Goal: Check status: Check status

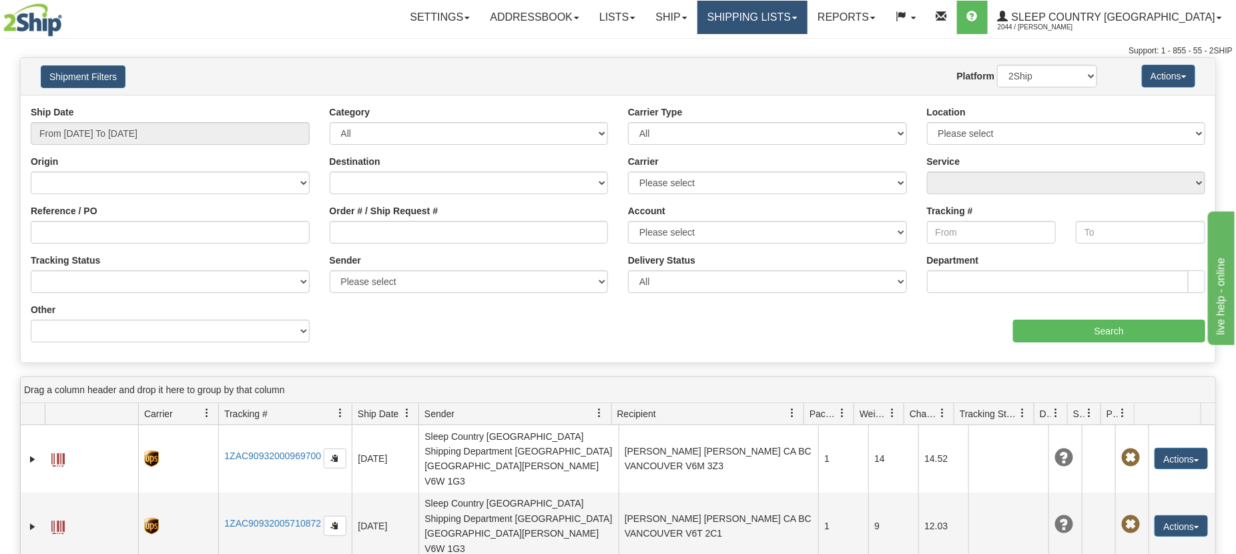
click at [807, 17] on link "Shipping lists" at bounding box center [752, 17] width 110 height 33
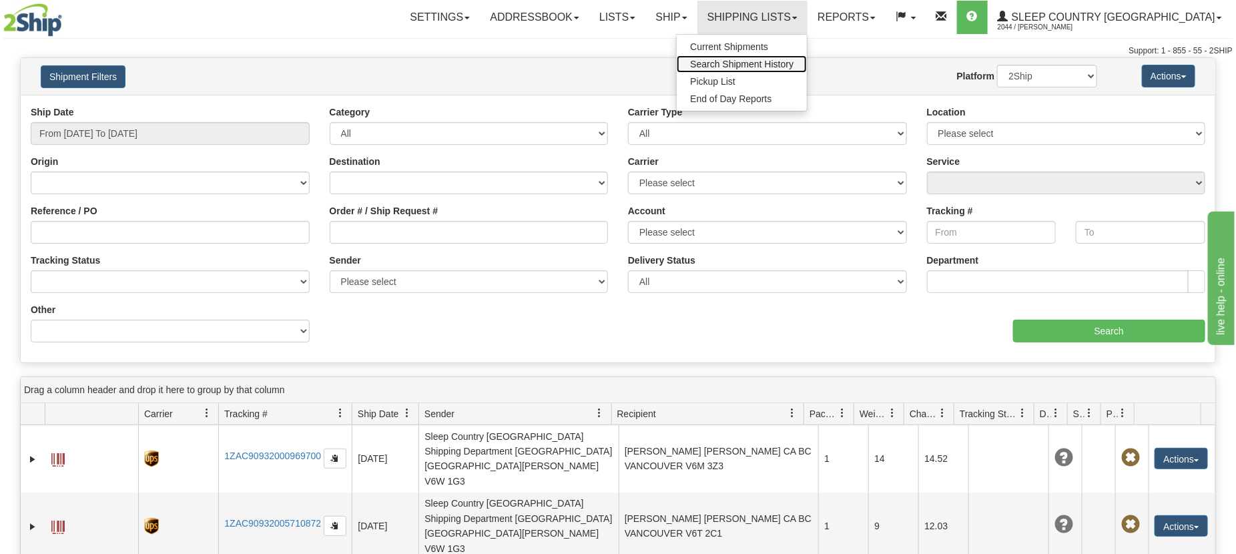
click at [793, 61] on span "Search Shipment History" at bounding box center [741, 64] width 103 height 11
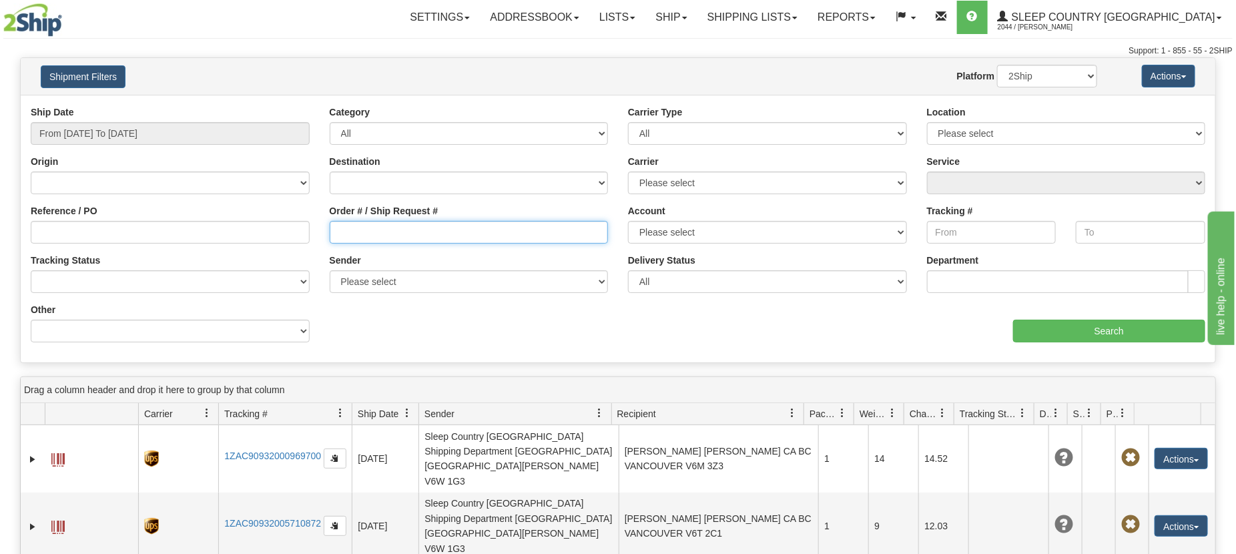
click at [380, 234] on input "Order # / Ship Request #" at bounding box center [469, 232] width 279 height 23
paste input "9000I154114"
type input "9000I154114"
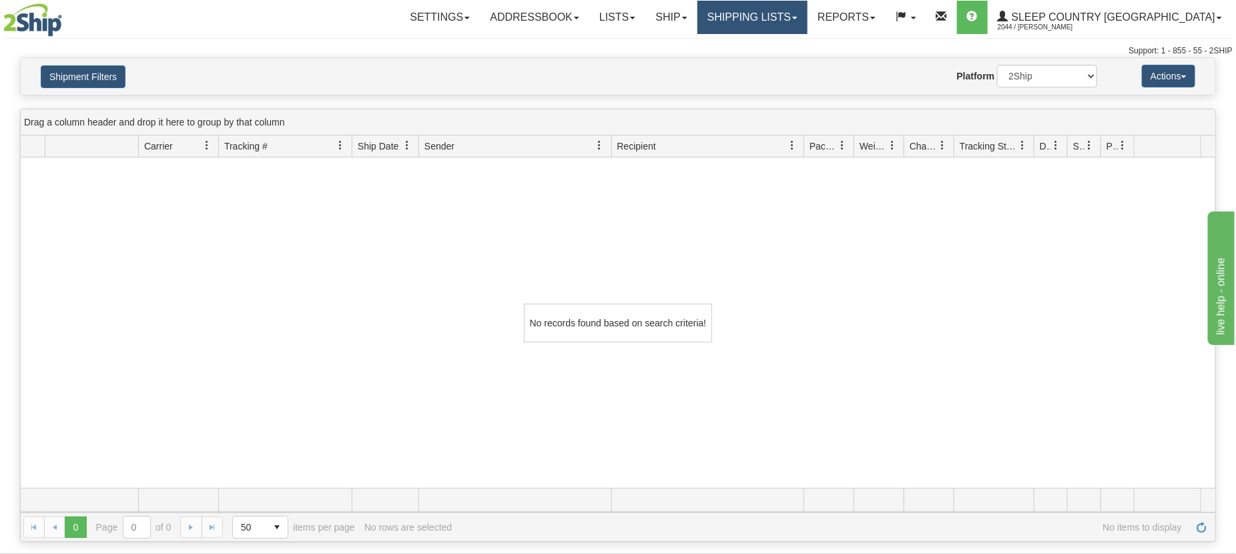
click at [807, 12] on link "Shipping lists" at bounding box center [752, 17] width 110 height 33
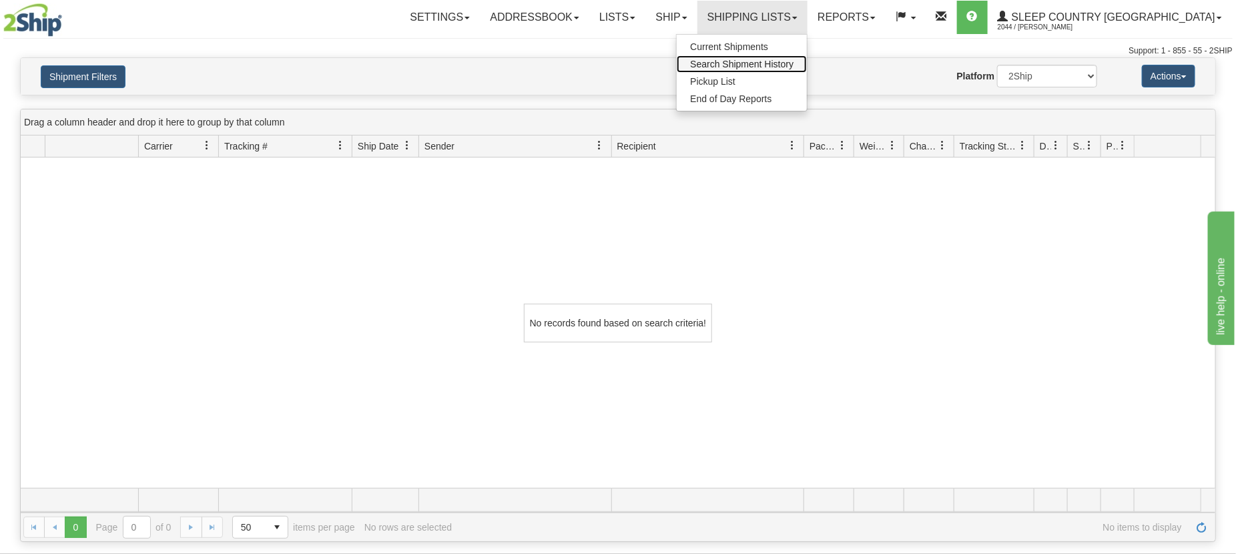
click at [793, 63] on span "Search Shipment History" at bounding box center [741, 64] width 103 height 11
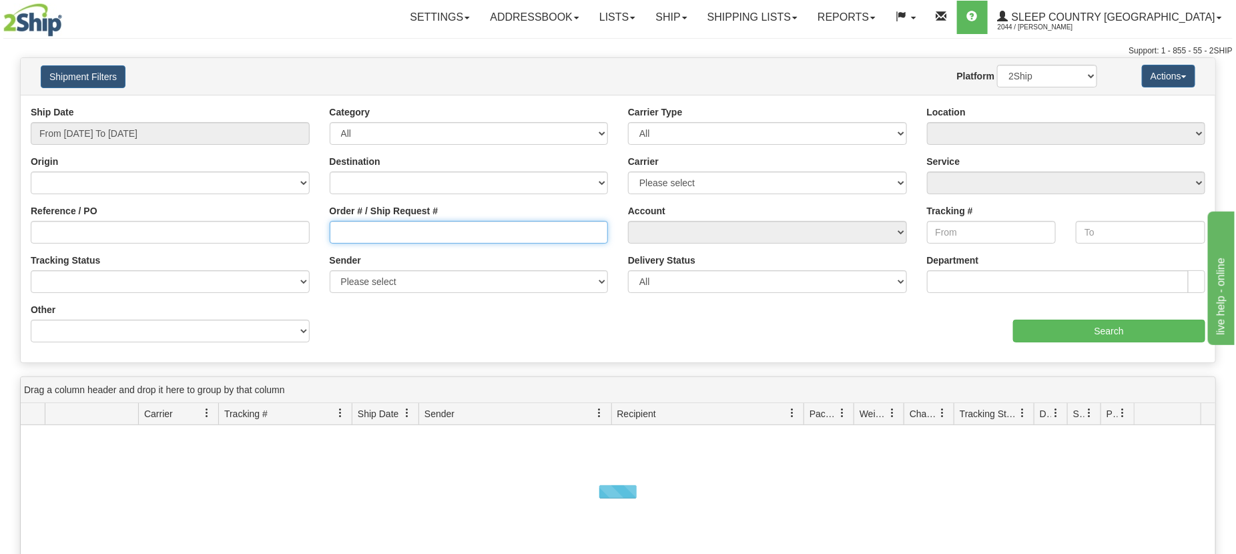
click at [384, 242] on input "Order # / Ship Request #" at bounding box center [469, 232] width 279 height 23
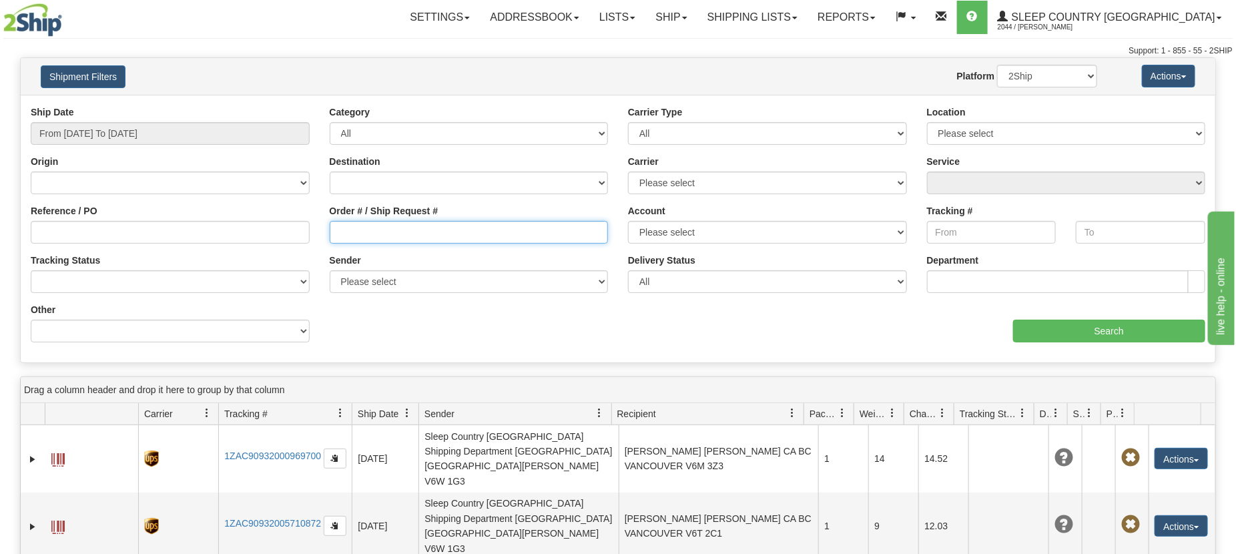
paste input "9000I154114"
type input "9000I154114"
click at [101, 127] on input "From [DATE] To [DATE]" at bounding box center [170, 133] width 279 height 23
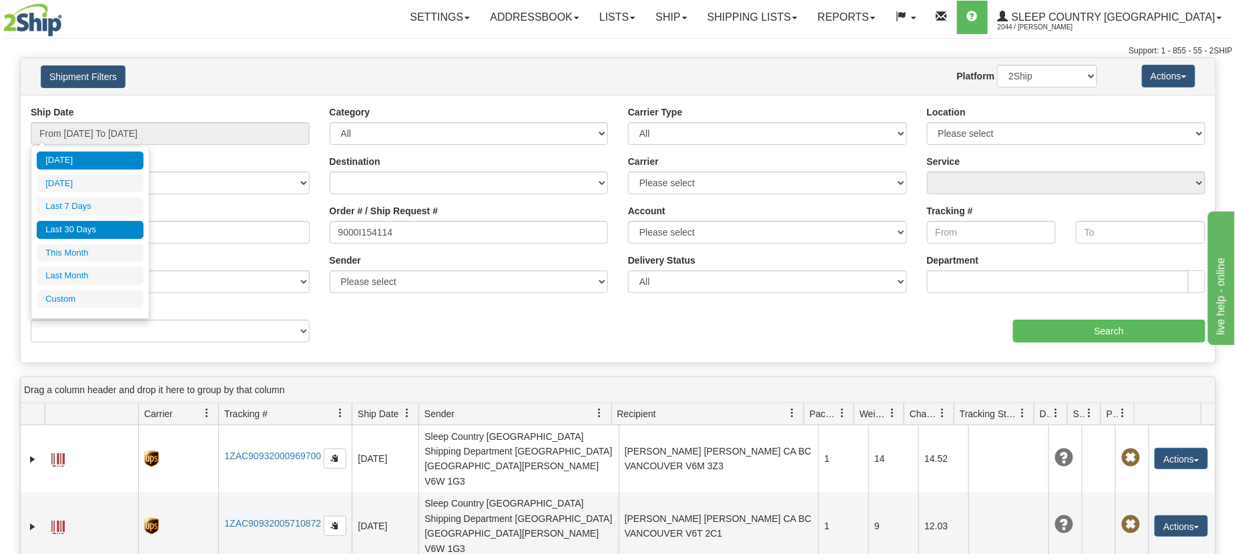
click at [102, 229] on li "Last 30 Days" at bounding box center [90, 230] width 107 height 18
type input "From 09/11/2025 To 10/10/2025"
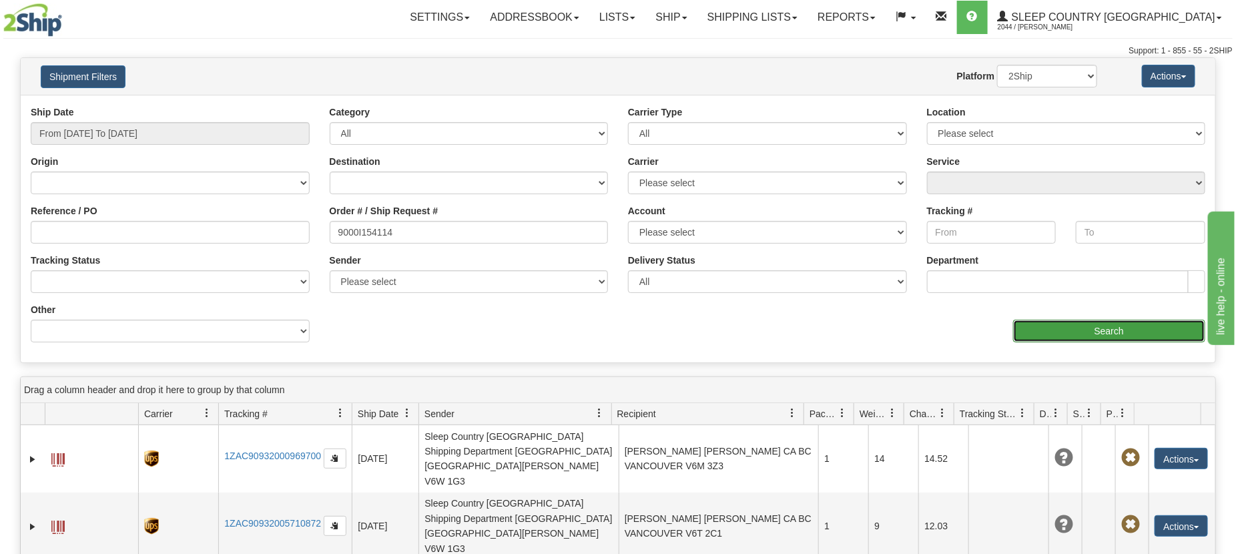
click at [1111, 325] on input "Search" at bounding box center [1109, 331] width 192 height 23
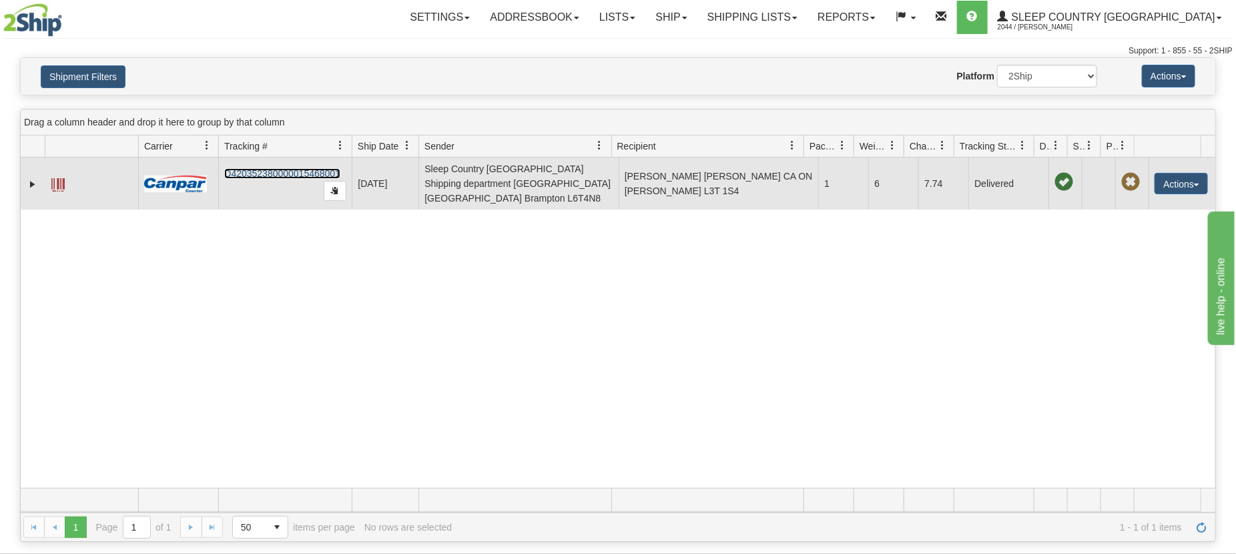
click at [302, 168] on link "D420352380000015468001" at bounding box center [282, 173] width 116 height 11
